Goal: Connect with others: Connect with others

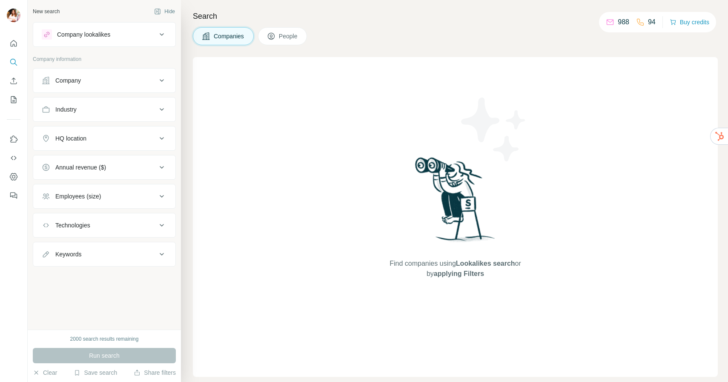
click at [292, 35] on span "People" at bounding box center [289, 36] width 20 height 9
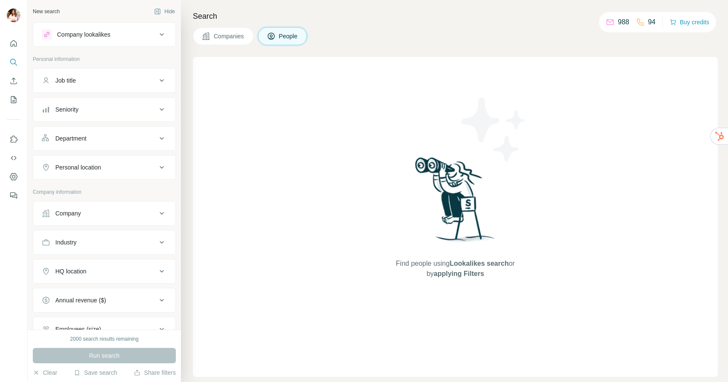
click at [231, 38] on span "Companies" at bounding box center [229, 36] width 31 height 9
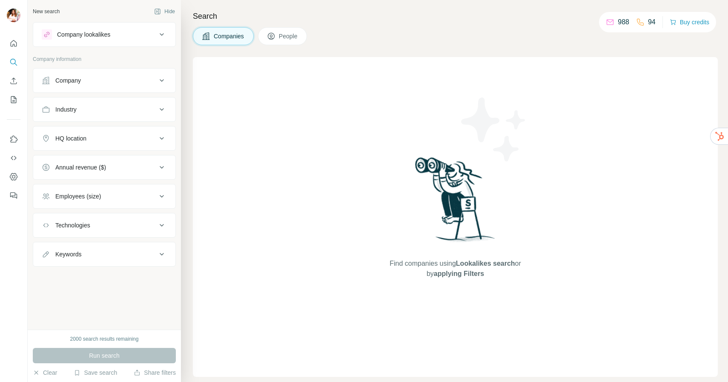
click at [275, 40] on icon at bounding box center [271, 36] width 9 height 9
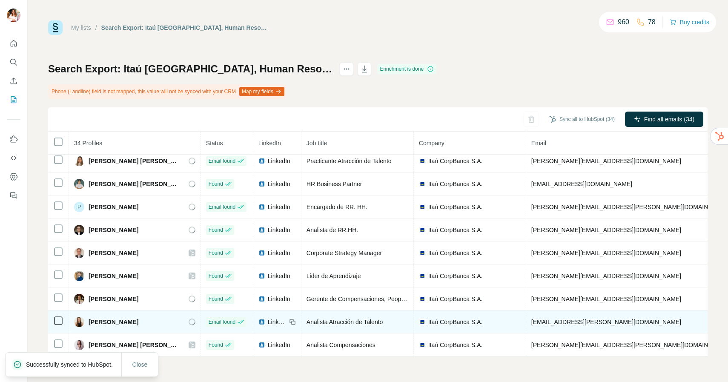
scroll to position [583, 0]
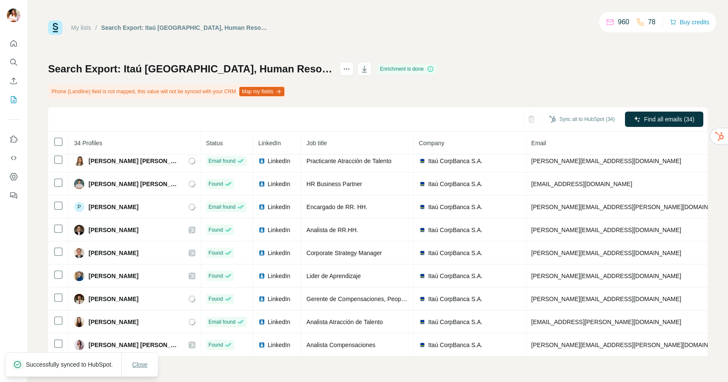
click at [137, 360] on span "Close" at bounding box center [139, 364] width 15 height 9
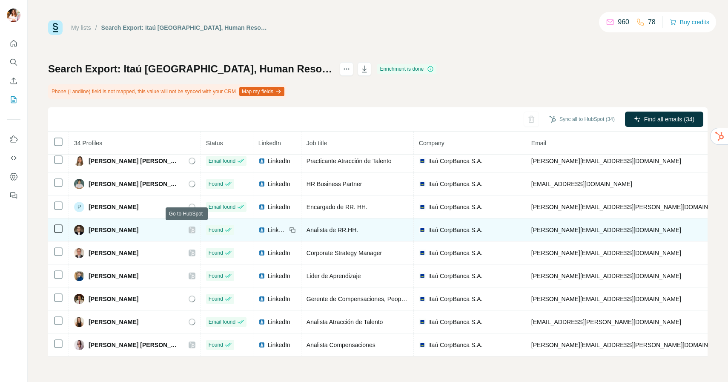
click at [189, 228] on icon at bounding box center [191, 229] width 5 height 5
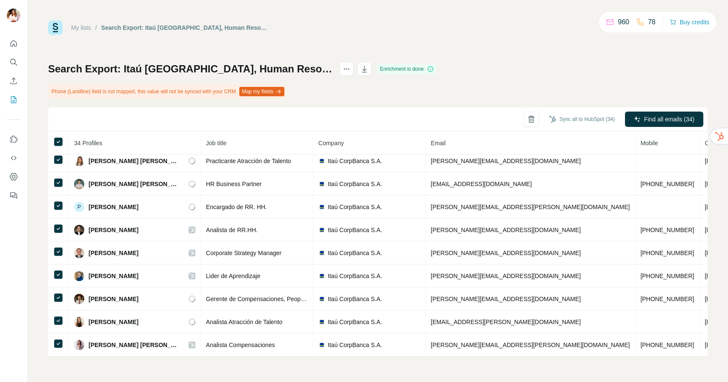
scroll to position [0, 100]
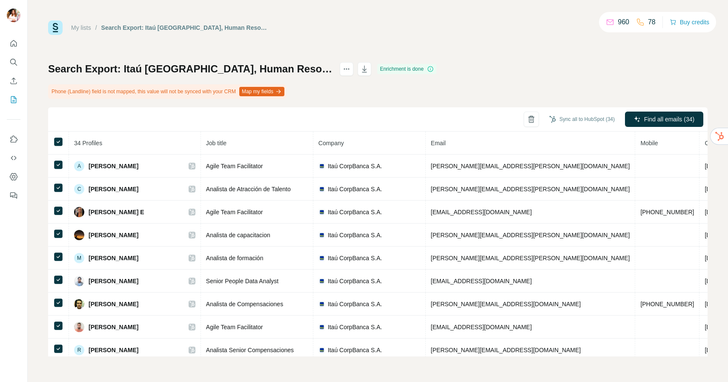
click at [284, 94] on button "Map my fields" at bounding box center [261, 91] width 45 height 9
click at [279, 93] on button "Map my fields" at bounding box center [261, 91] width 45 height 9
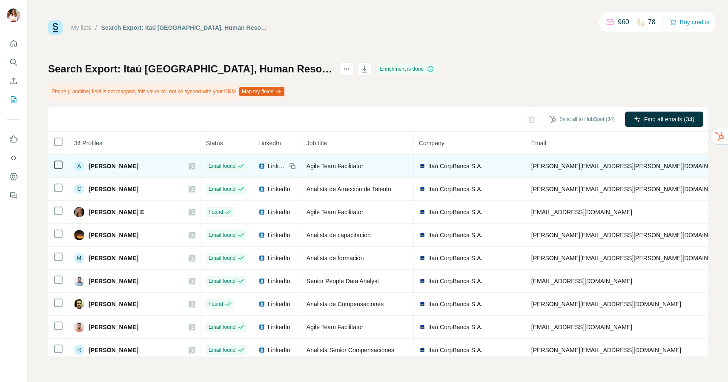
click at [101, 167] on span "Adriana Pino" at bounding box center [114, 166] width 50 height 9
click at [103, 163] on span "Adriana Pino" at bounding box center [114, 166] width 50 height 9
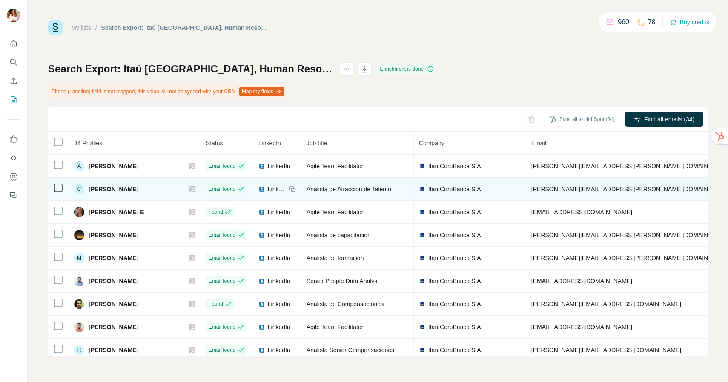
click at [109, 188] on span "Claudia Wittmann" at bounding box center [114, 189] width 50 height 9
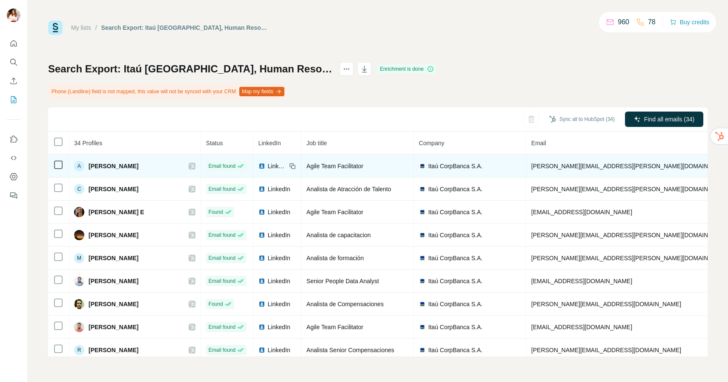
click at [270, 166] on span "LinkedIn" at bounding box center [277, 166] width 19 height 9
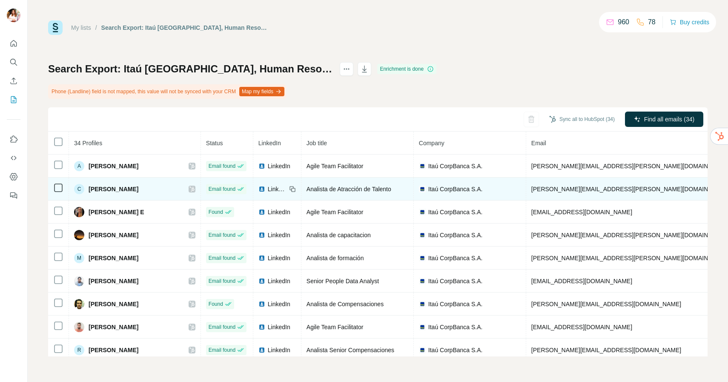
click at [260, 190] on img at bounding box center [261, 189] width 7 height 7
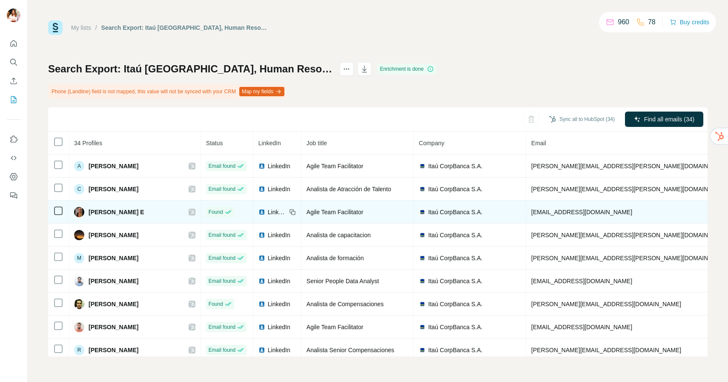
click at [137, 211] on span "Francesca A Cicerelli E" at bounding box center [117, 212] width 56 height 9
click at [262, 210] on div "LinkedIn" at bounding box center [272, 212] width 28 height 9
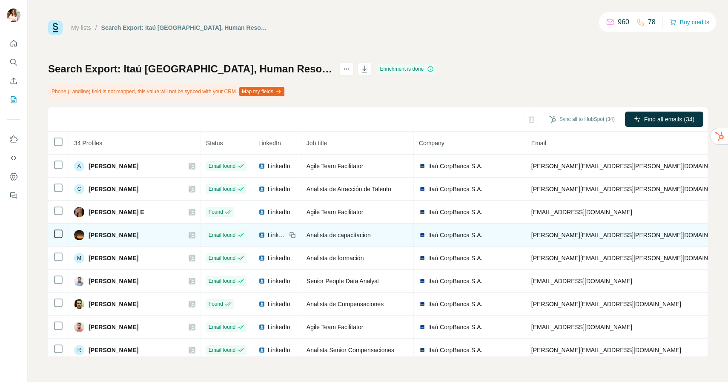
click at [290, 236] on icon at bounding box center [292, 235] width 7 height 7
click at [268, 236] on span "LinkedIn" at bounding box center [277, 235] width 19 height 9
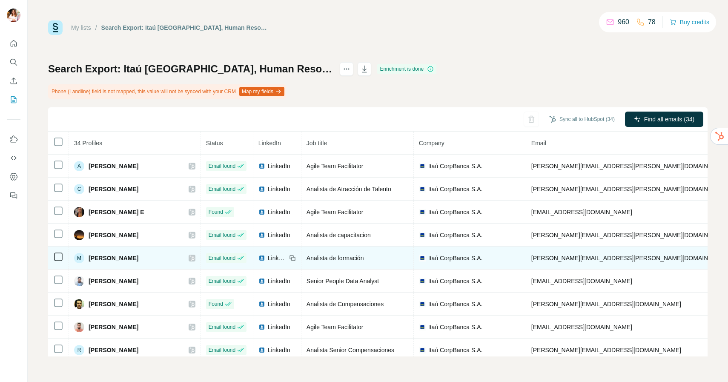
click at [275, 258] on span "LinkedIn" at bounding box center [277, 258] width 19 height 9
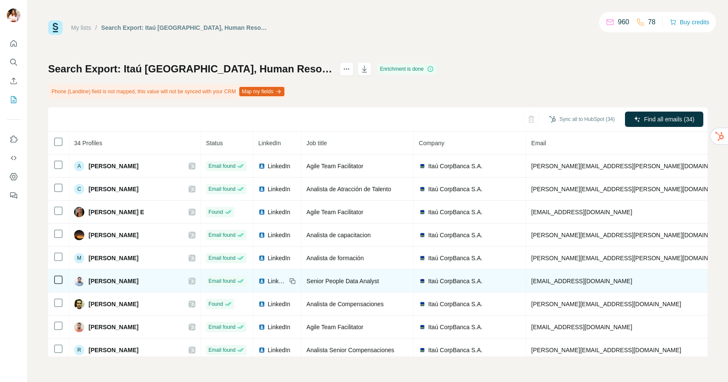
click at [279, 280] on span "LinkedIn" at bounding box center [277, 281] width 19 height 9
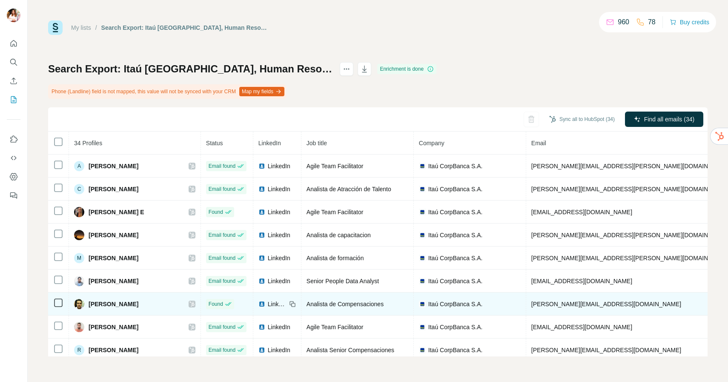
click at [275, 304] on span "LinkedIn" at bounding box center [277, 304] width 19 height 9
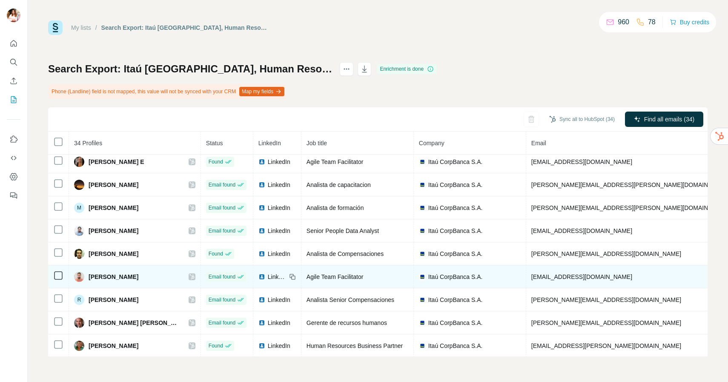
scroll to position [81, 0]
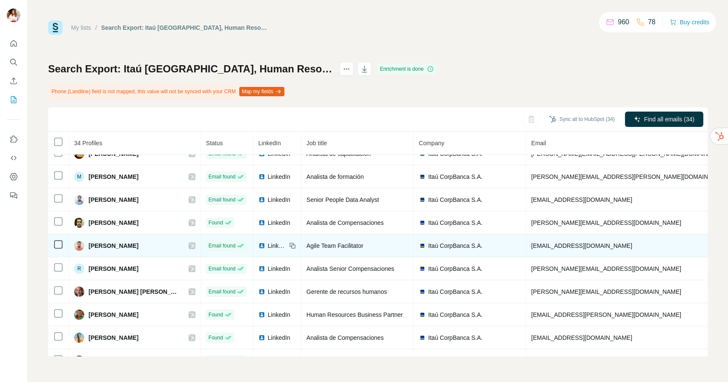
click at [289, 243] on icon at bounding box center [291, 245] width 4 height 4
click at [263, 246] on div "LinkedIn" at bounding box center [272, 245] width 28 height 9
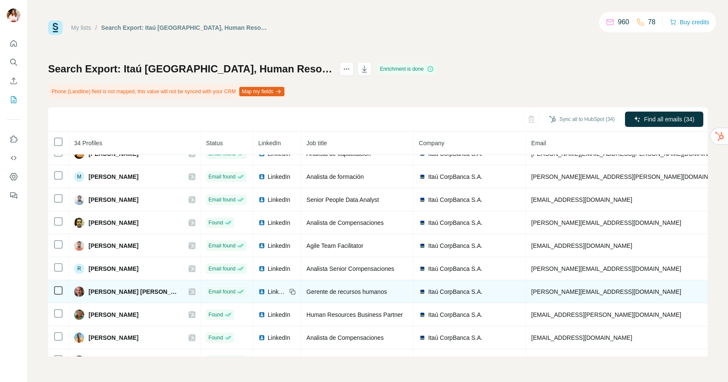
click at [269, 291] on span "LinkedIn" at bounding box center [277, 291] width 19 height 9
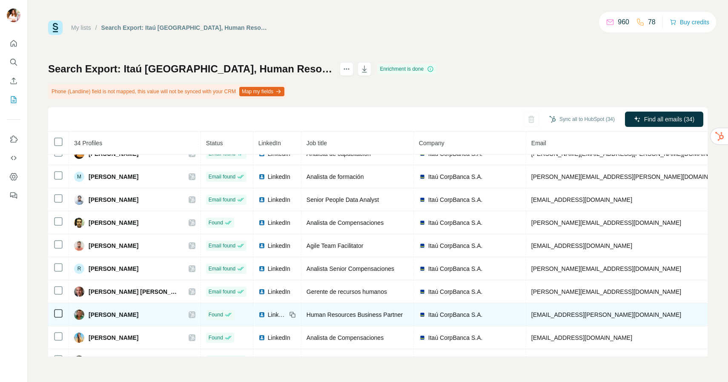
click at [259, 315] on img at bounding box center [261, 314] width 7 height 7
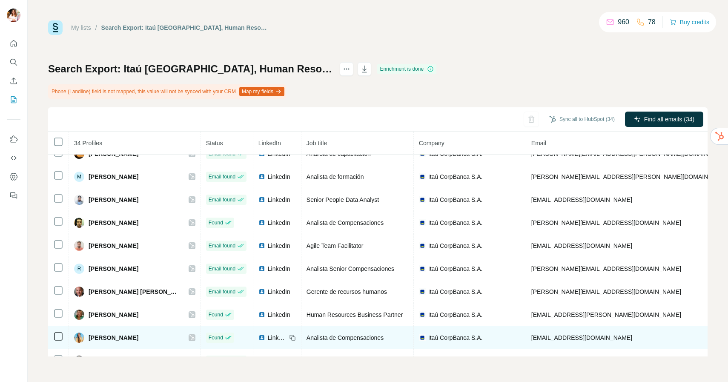
click at [268, 335] on span "LinkedIn" at bounding box center [277, 337] width 19 height 9
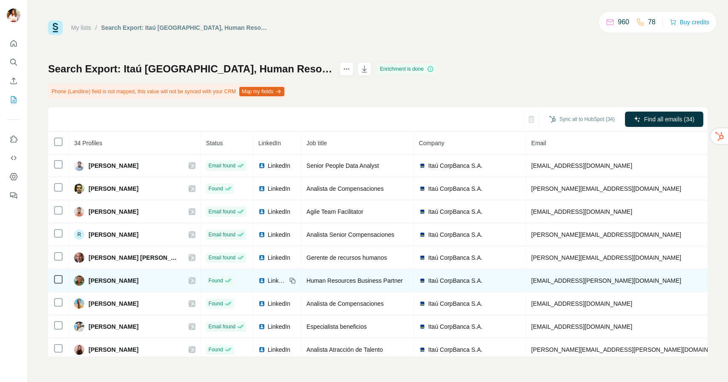
scroll to position [166, 0]
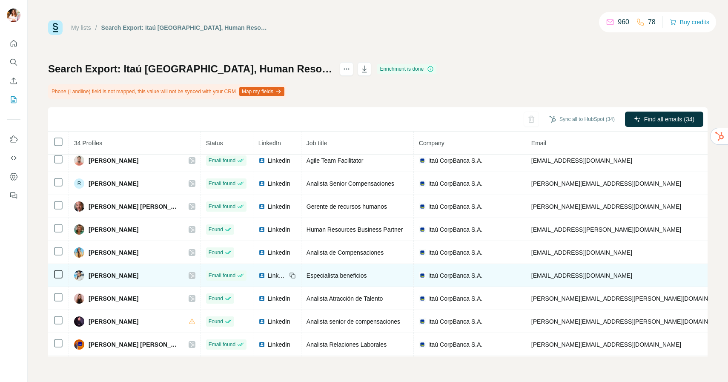
click at [268, 276] on span "LinkedIn" at bounding box center [277, 275] width 19 height 9
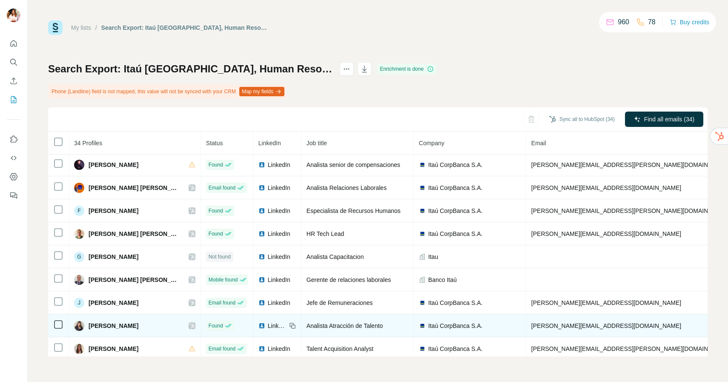
scroll to position [335, 0]
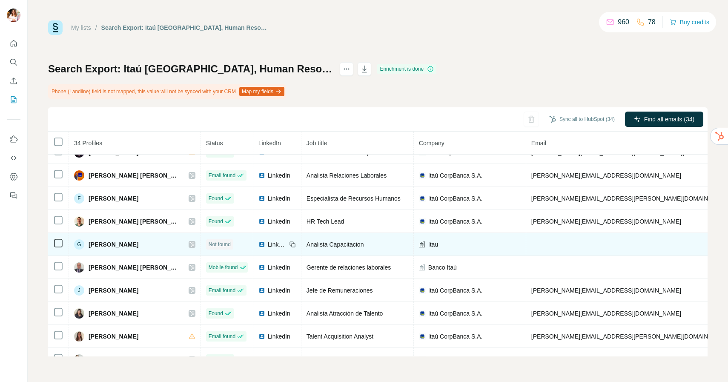
click at [269, 244] on span "LinkedIn" at bounding box center [277, 244] width 19 height 9
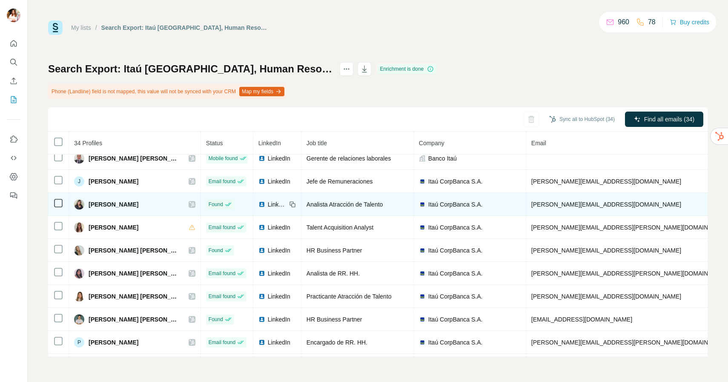
scroll to position [446, 0]
click at [268, 202] on span "LinkedIn" at bounding box center [277, 203] width 19 height 9
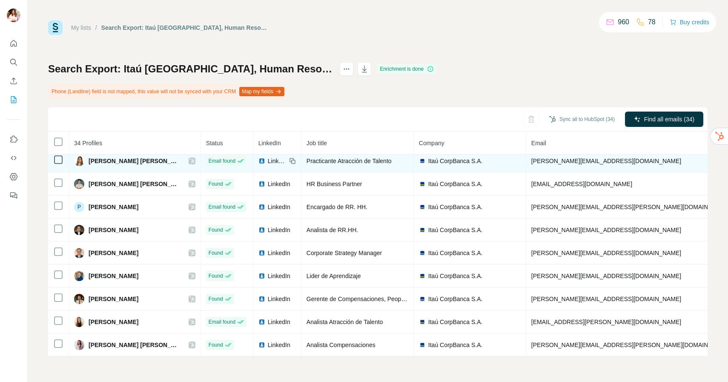
scroll to position [584, 0]
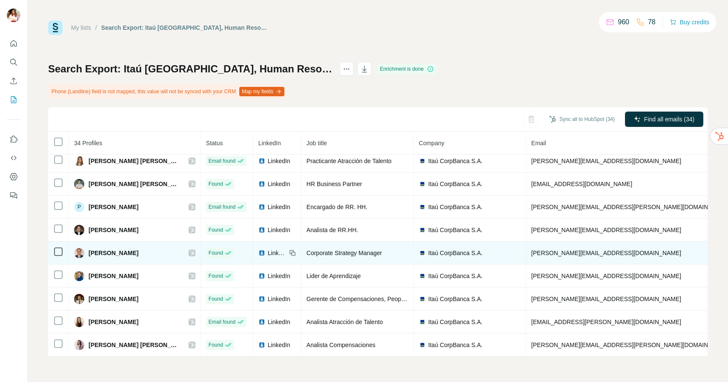
click at [272, 250] on span "LinkedIn" at bounding box center [277, 253] width 19 height 9
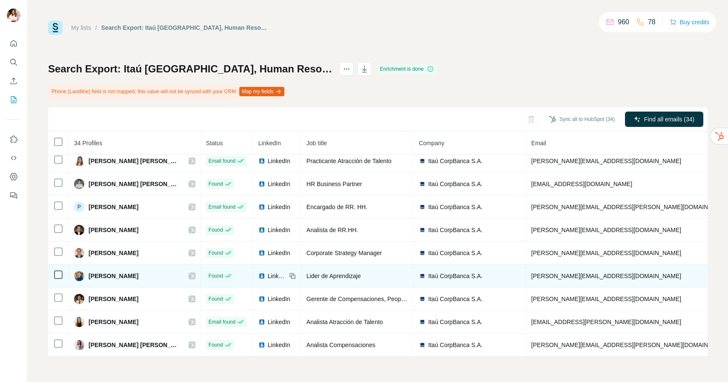
click at [270, 272] on span "LinkedIn" at bounding box center [277, 276] width 19 height 9
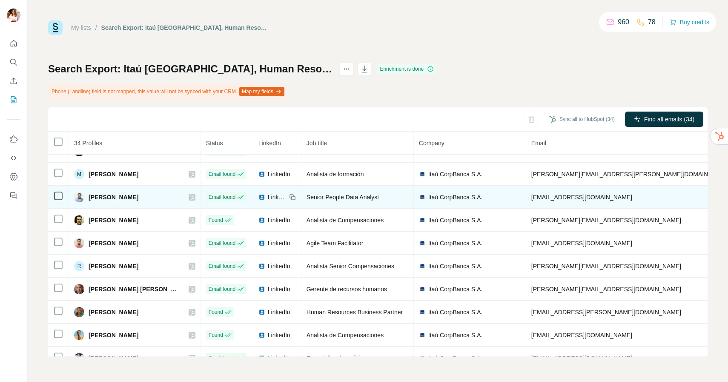
scroll to position [0, 0]
